Goal: Navigation & Orientation: Go to known website

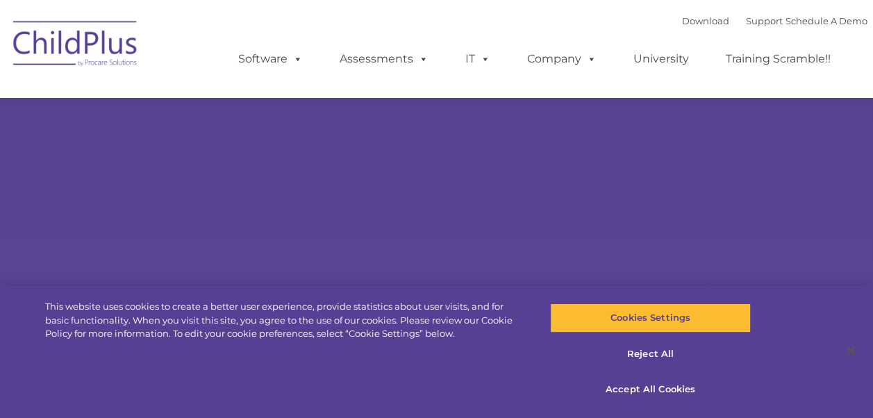
select select "MEDIUM"
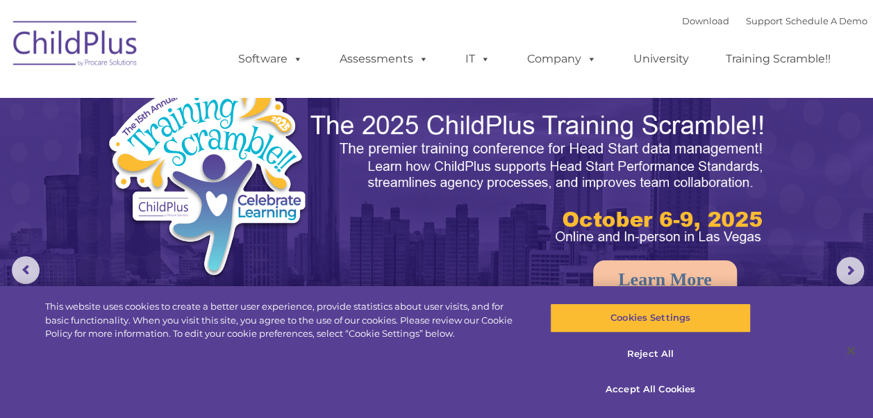
click at [88, 49] on img at bounding box center [75, 45] width 139 height 69
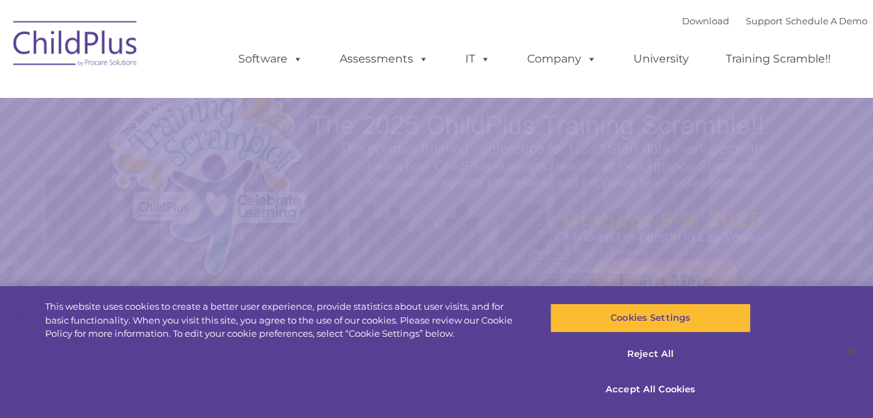
select select "MEDIUM"
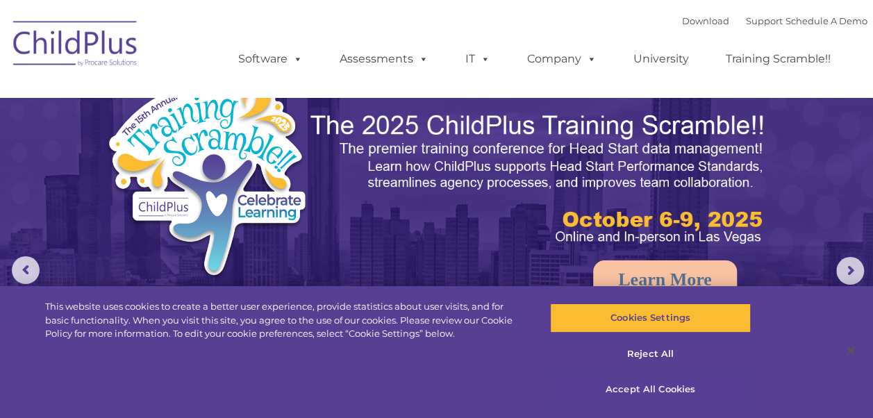
click at [637, 383] on button "Accept All Cookies" at bounding box center [650, 389] width 201 height 29
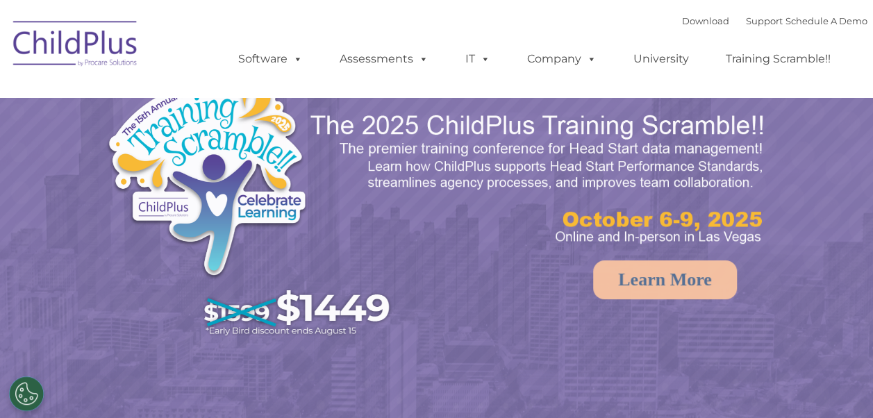
select select "MEDIUM"
